Goal: Transaction & Acquisition: Purchase product/service

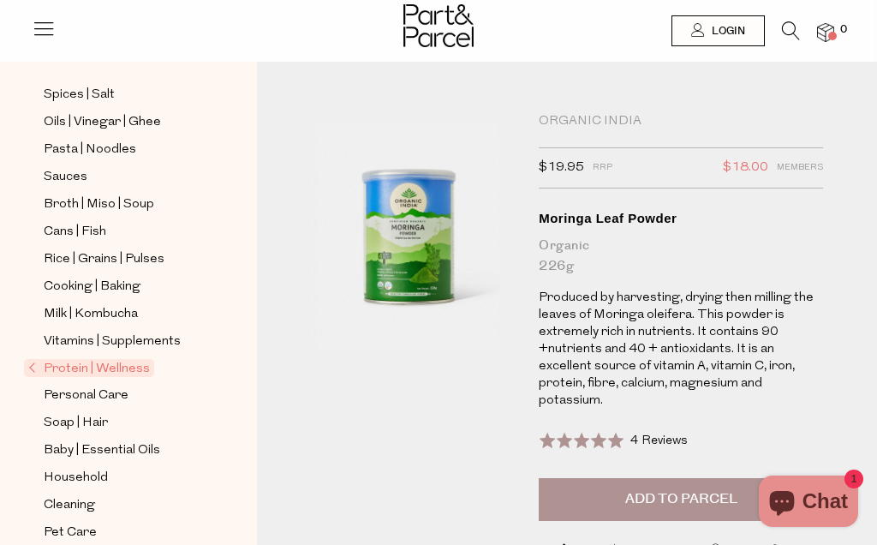
scroll to position [491, 0]
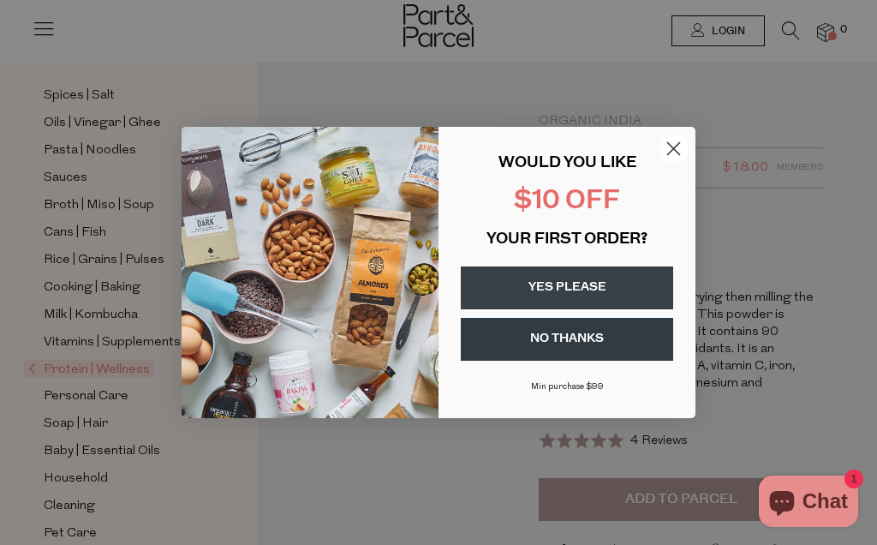
click at [667, 149] on circle "Close dialog" at bounding box center [674, 149] width 28 height 28
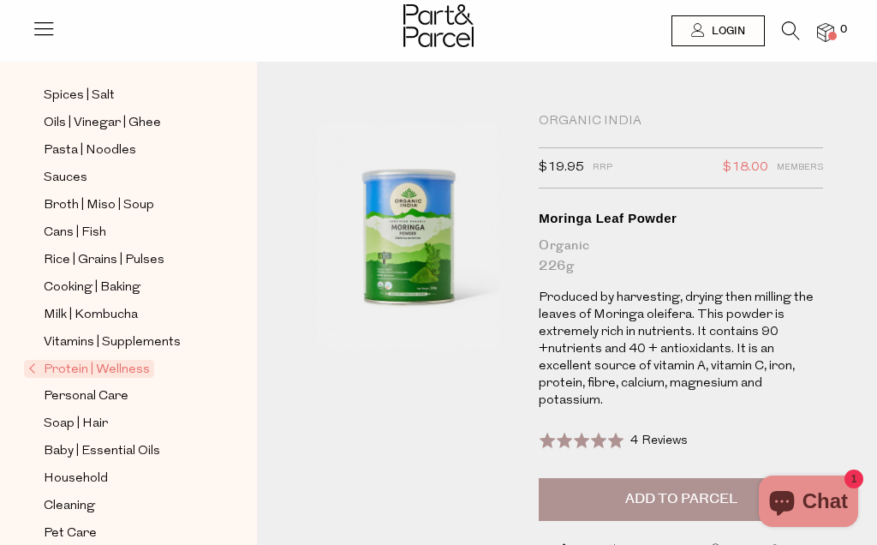
click at [713, 27] on span "Login" at bounding box center [727, 31] width 38 height 15
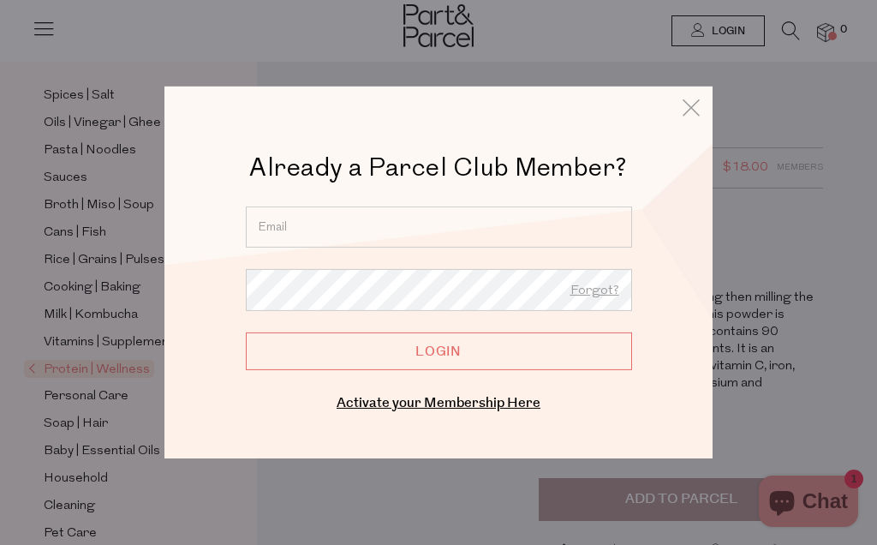
click at [702, 111] on icon at bounding box center [692, 107] width 26 height 25
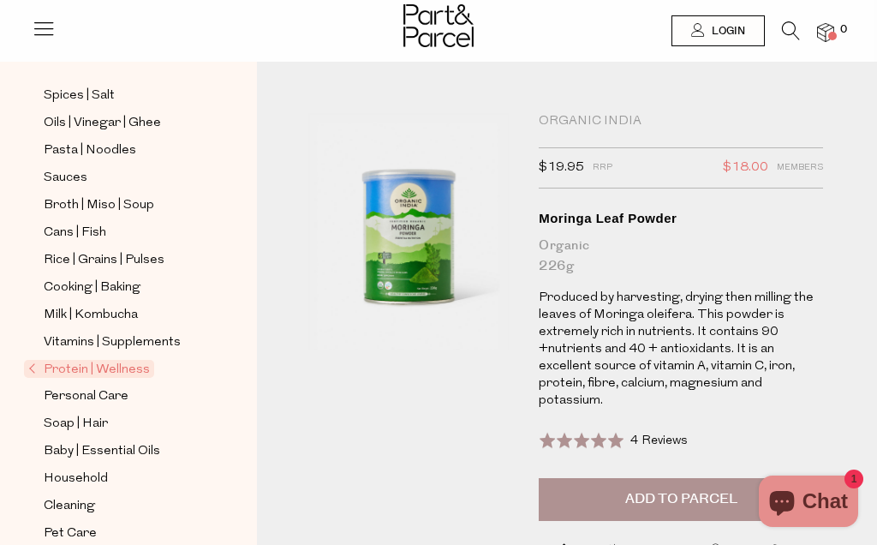
click at [799, 21] on icon at bounding box center [791, 30] width 18 height 19
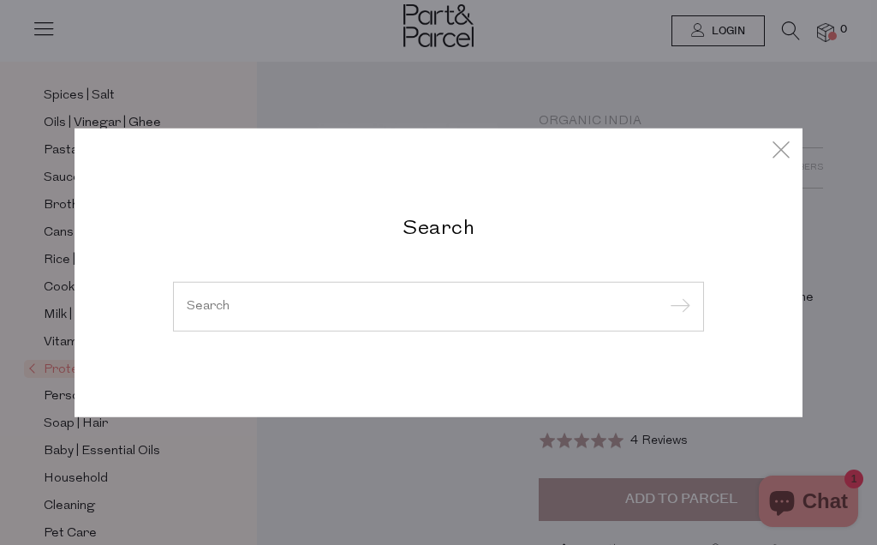
click at [776, 154] on icon at bounding box center [782, 149] width 26 height 25
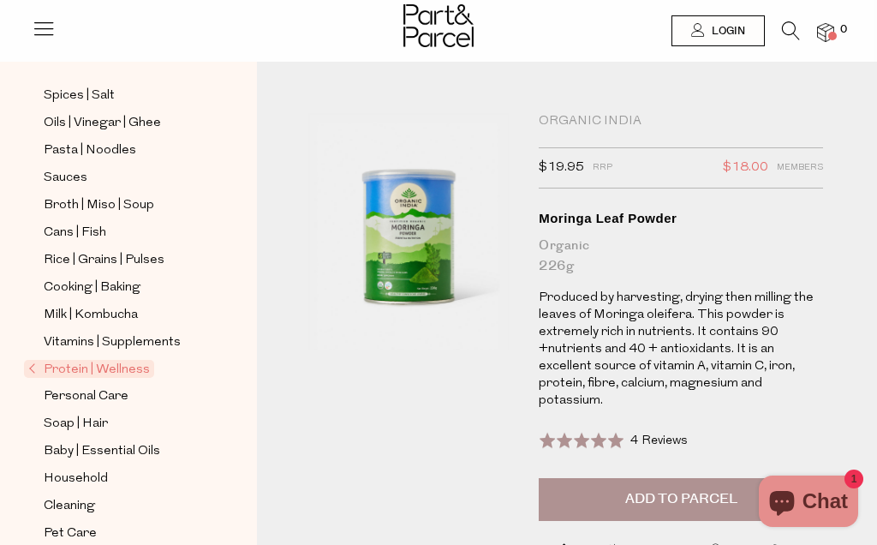
click at [39, 25] on icon at bounding box center [44, 28] width 24 height 24
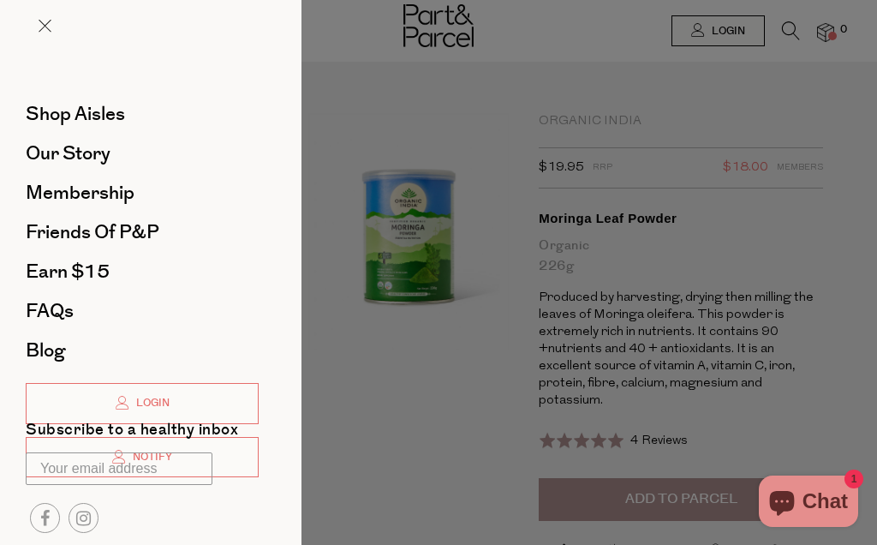
click at [382, 439] on div at bounding box center [438, 272] width 877 height 545
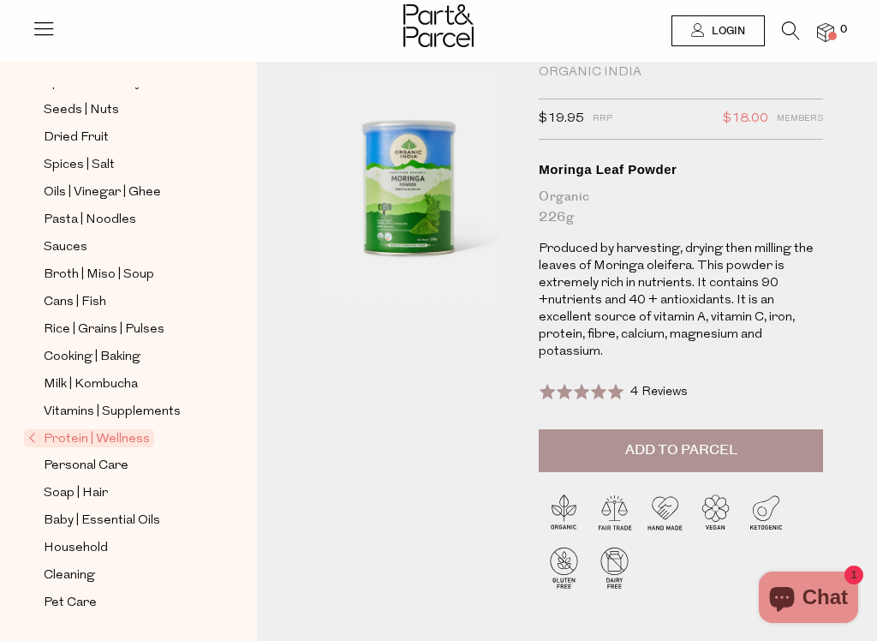
scroll to position [395, 0]
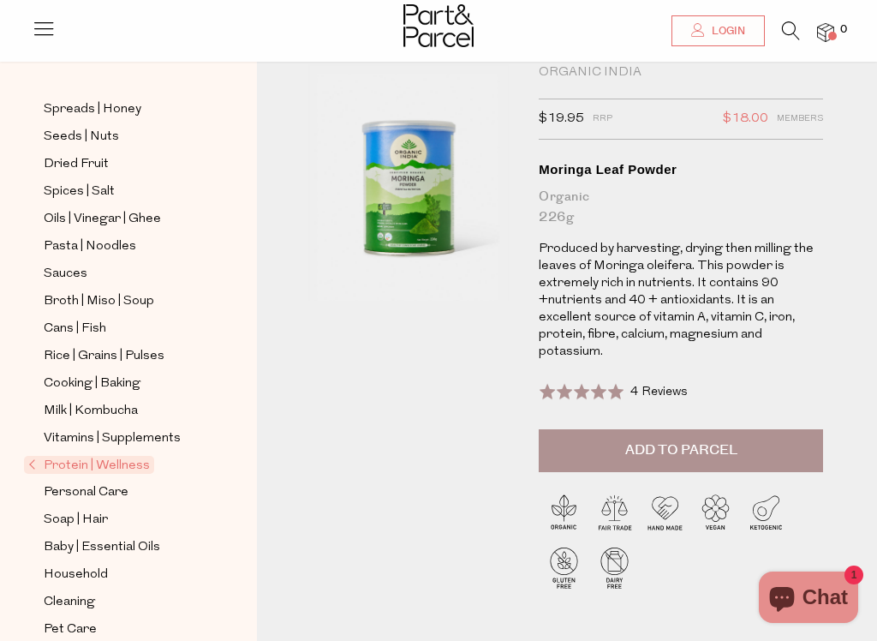
click at [701, 468] on button "Add to Parcel" at bounding box center [681, 450] width 284 height 43
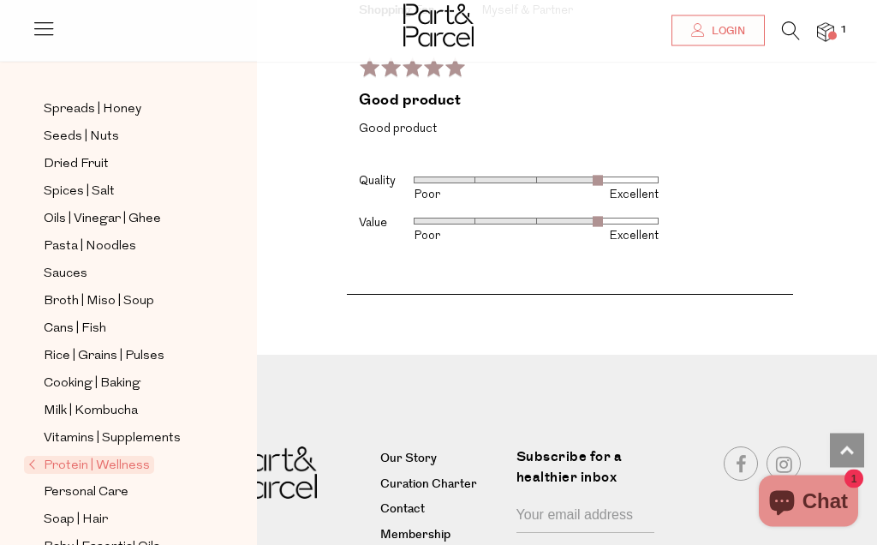
scroll to position [3669, 0]
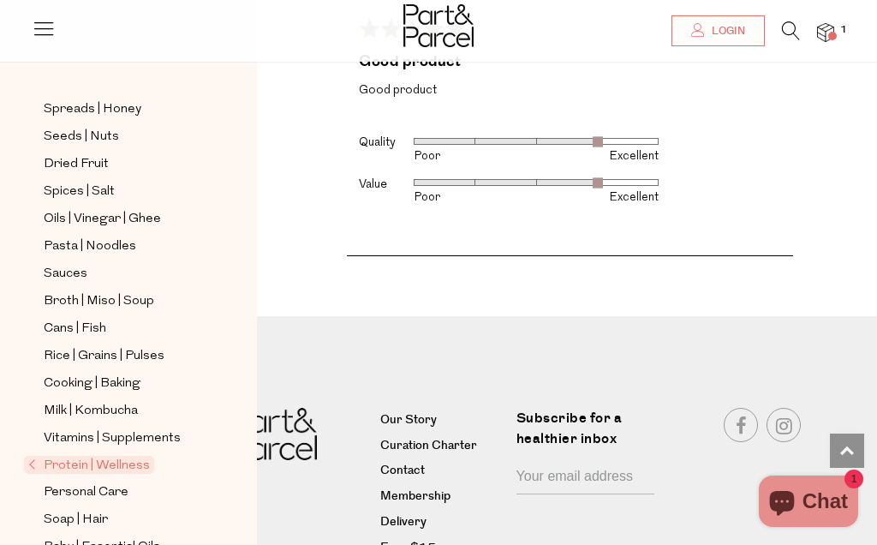
click at [410, 410] on link "Our Story" at bounding box center [441, 420] width 123 height 21
